Goal: Task Accomplishment & Management: Complete application form

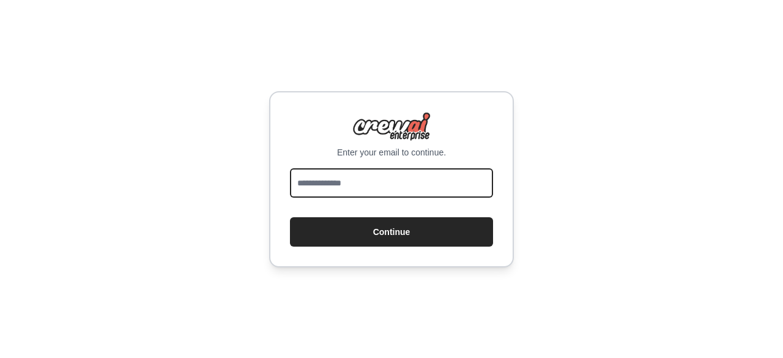
click at [424, 177] on input "email" at bounding box center [391, 182] width 203 height 29
type input "**********"
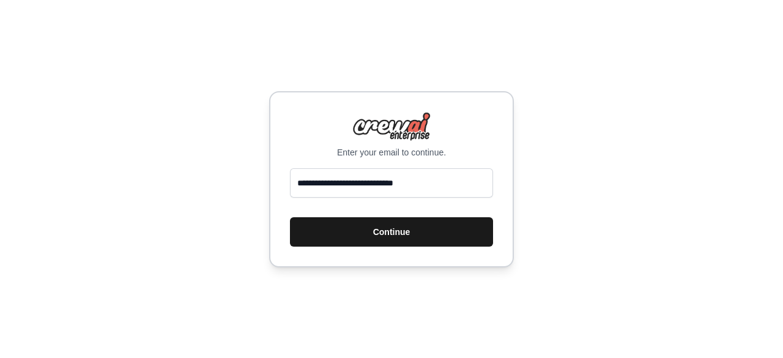
click at [409, 231] on button "Continue" at bounding box center [391, 231] width 203 height 29
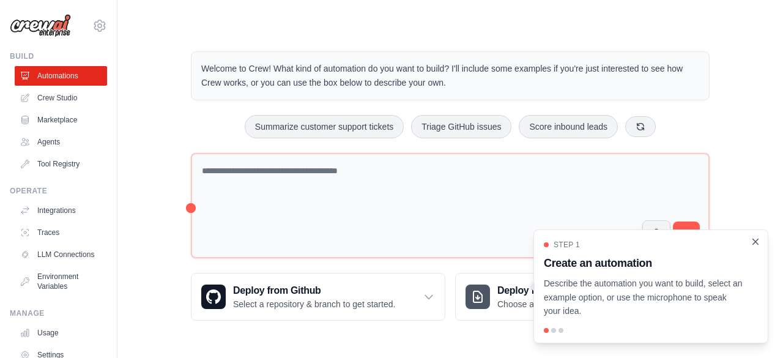
click at [758, 242] on icon "Close walkthrough" at bounding box center [755, 241] width 11 height 11
